Goal: Transaction & Acquisition: Purchase product/service

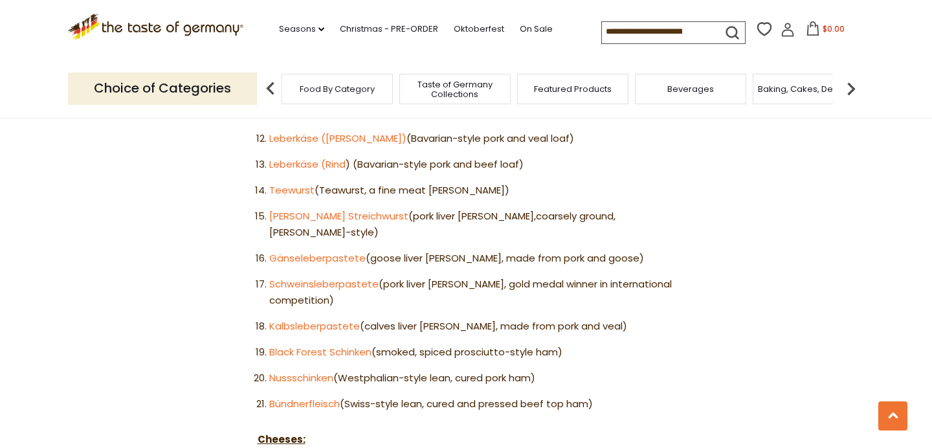
scroll to position [1114, 0]
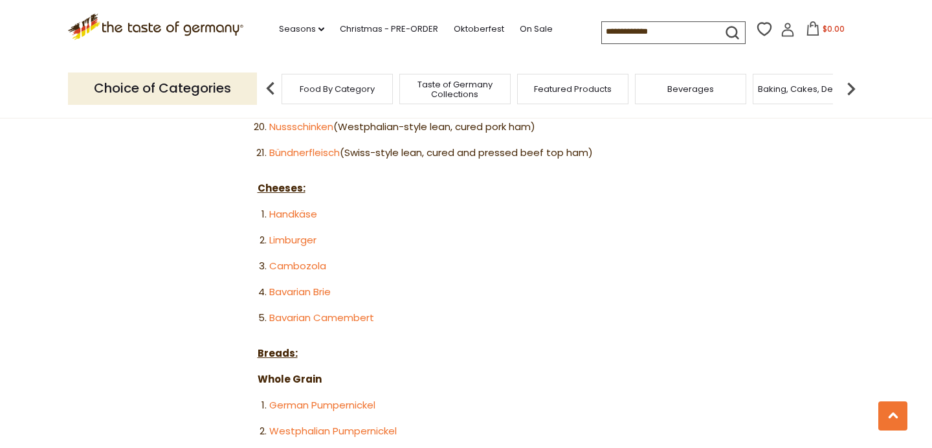
scroll to position [1357, 0]
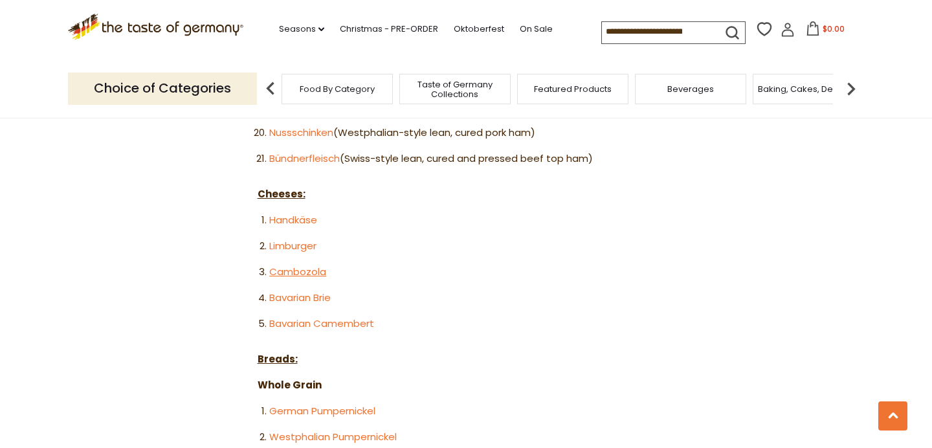
click at [291, 265] on link "Cambozola" at bounding box center [297, 272] width 57 height 14
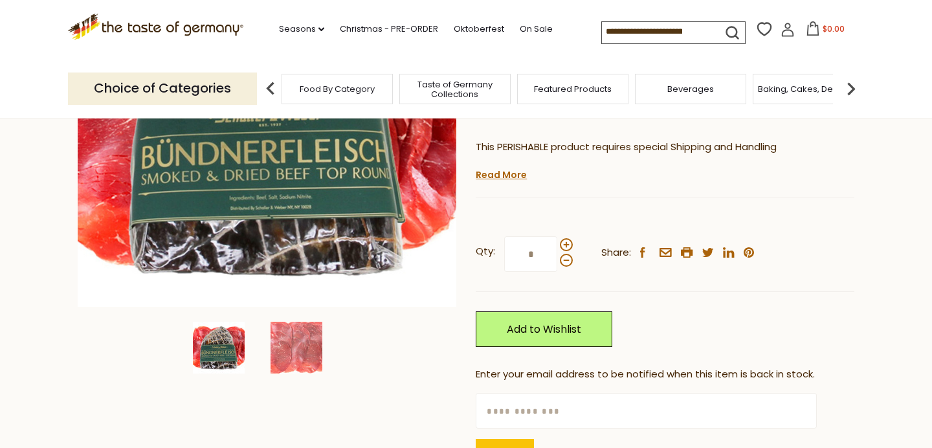
scroll to position [268, 0]
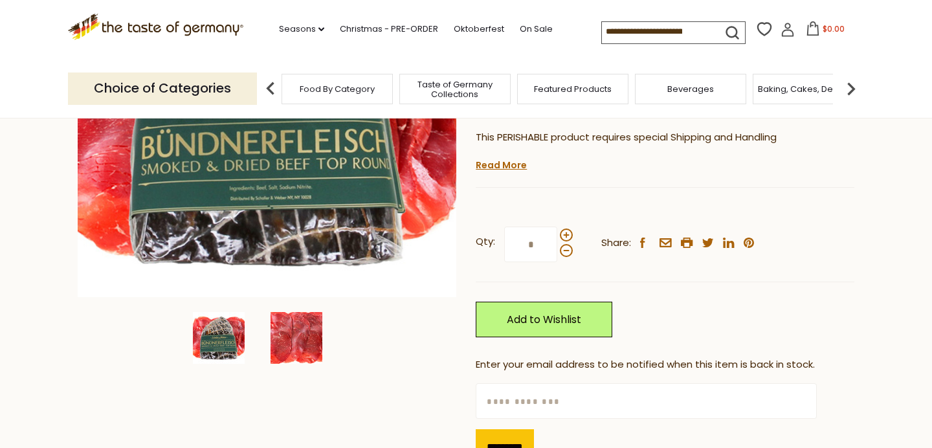
click at [293, 337] on img at bounding box center [297, 338] width 52 height 52
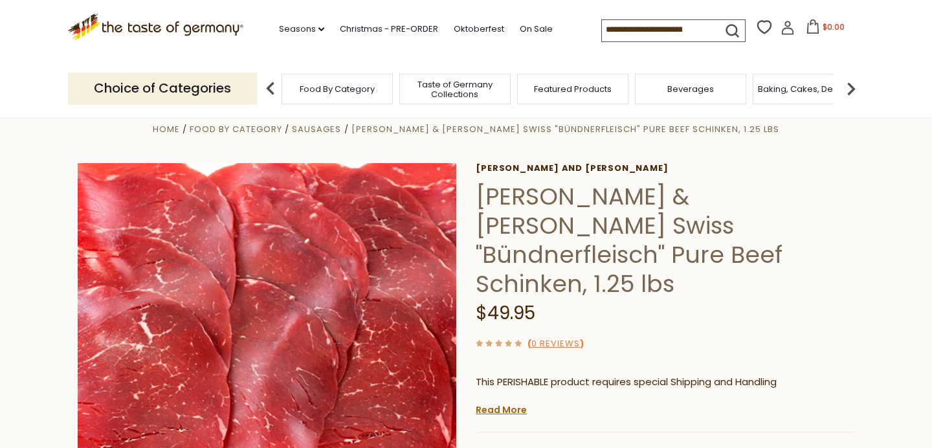
scroll to position [20, 0]
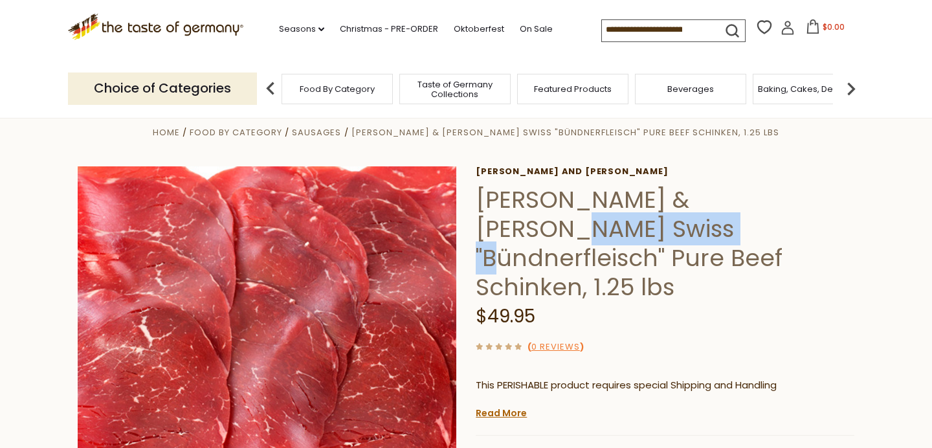
drag, startPoint x: 654, startPoint y: 230, endPoint x: 485, endPoint y: 227, distance: 168.9
click at [485, 227] on h1 "Schaller & Weber Swiss "Bündnerfleisch" Pure Beef Schinken, 1.25 lbs" at bounding box center [665, 243] width 379 height 116
copy h1 "Bündnerfleisch"
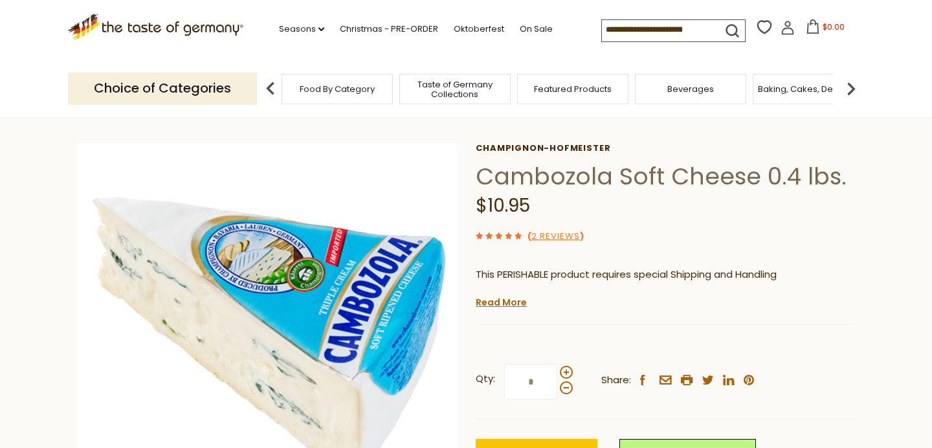
scroll to position [39, 0]
